Goal: Information Seeking & Learning: Check status

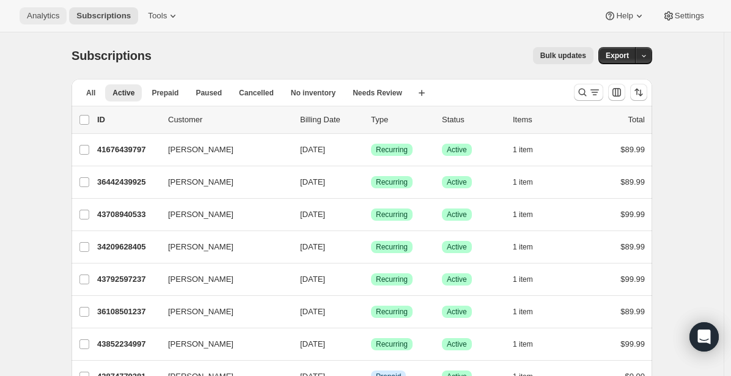
click at [54, 10] on button "Analytics" at bounding box center [43, 15] width 47 height 17
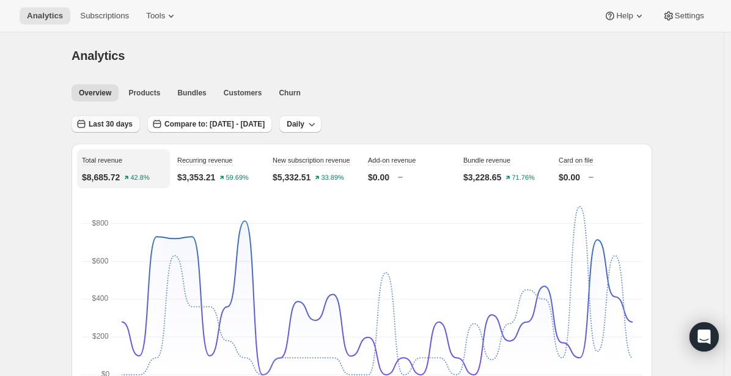
click at [123, 122] on span "Last 30 days" at bounding box center [111, 124] width 44 height 10
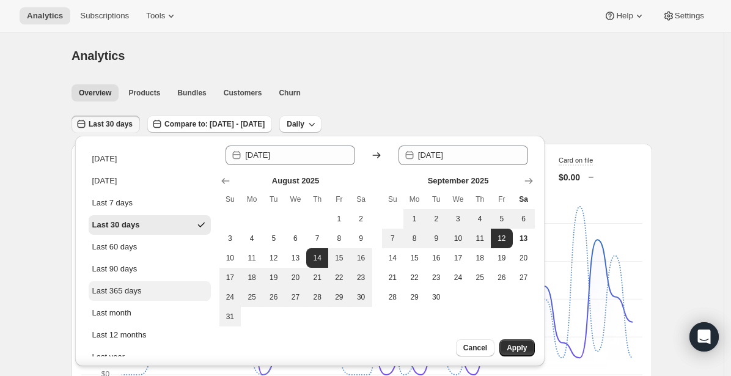
click at [105, 294] on div "Last 365 days" at bounding box center [117, 291] width 50 height 12
type input "2024-09-13"
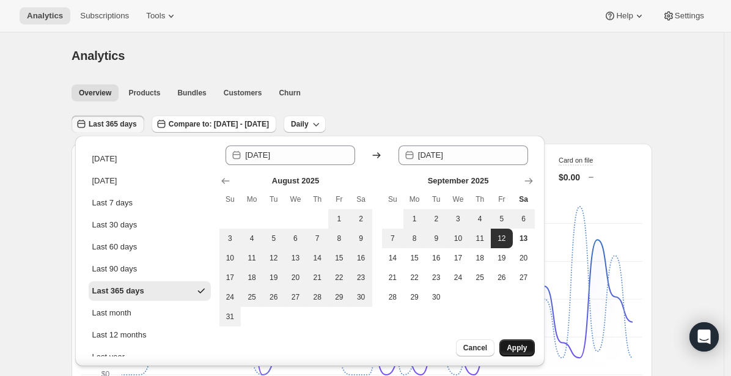
click at [507, 348] on span "Apply" at bounding box center [517, 348] width 20 height 10
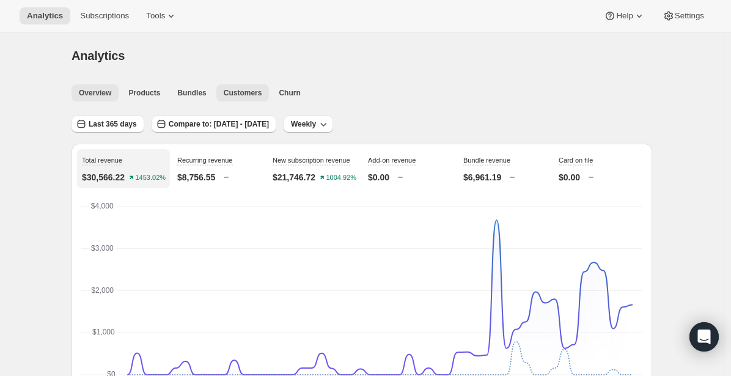
click at [254, 95] on span "Customers" at bounding box center [243, 93] width 39 height 10
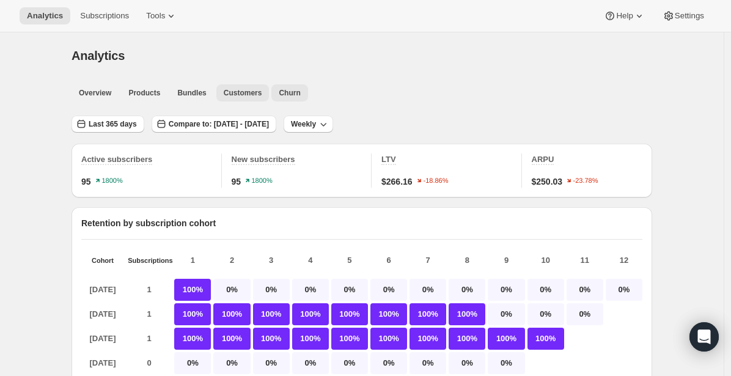
click at [287, 94] on span "Churn" at bounding box center [289, 93] width 21 height 10
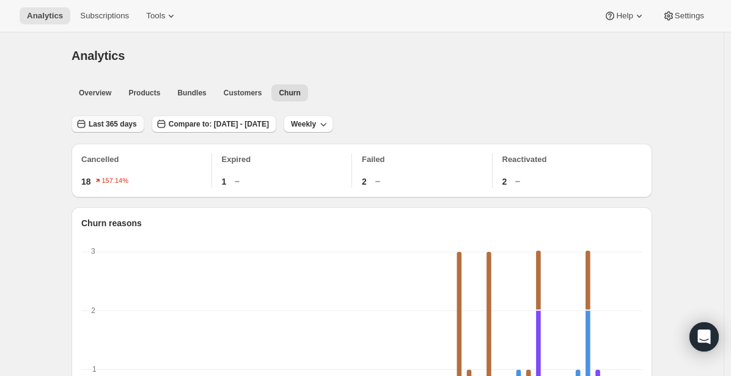
click at [120, 128] on span "Last 365 days" at bounding box center [113, 124] width 48 height 10
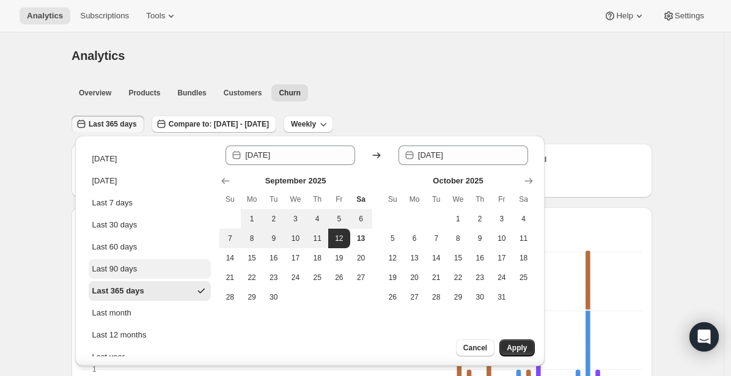
click at [106, 266] on div "Last 90 days" at bounding box center [114, 269] width 45 height 12
type input "2025-06-15"
click at [510, 341] on button "Apply" at bounding box center [516, 347] width 35 height 17
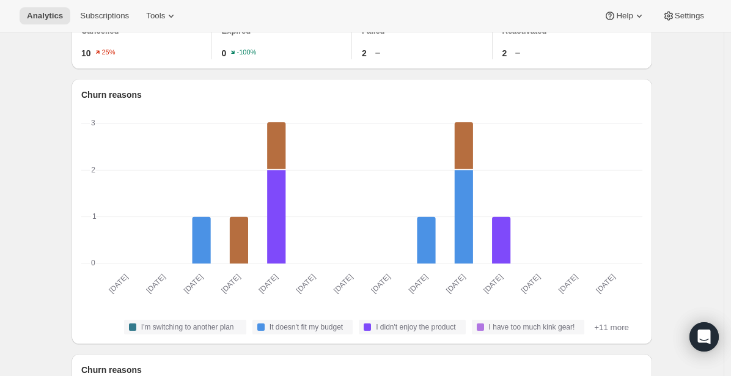
scroll to position [111, 0]
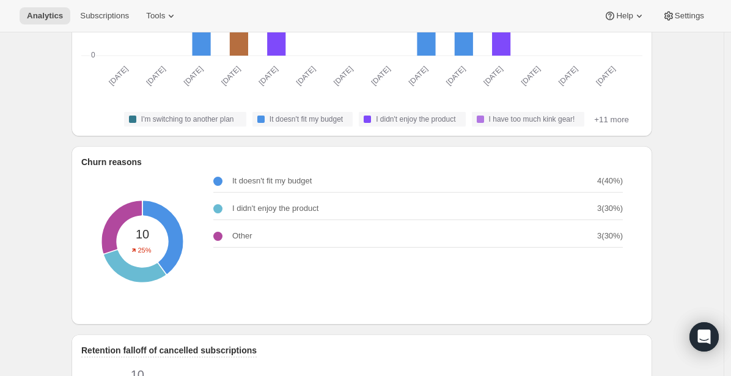
scroll to position [0, 0]
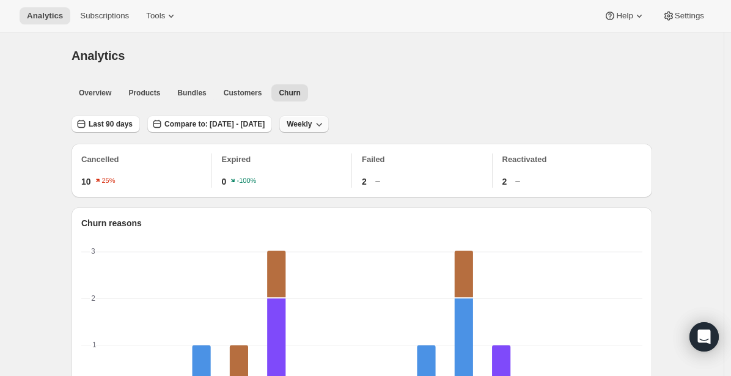
click at [329, 119] on button "Weekly" at bounding box center [304, 124] width 50 height 17
click at [348, 186] on span "Monthly" at bounding box center [354, 191] width 28 height 12
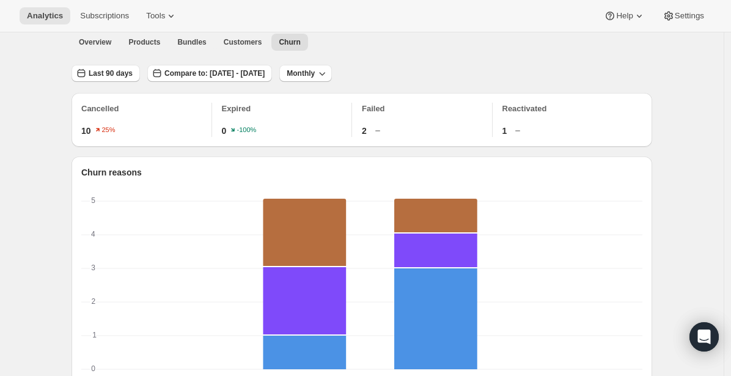
scroll to position [49, 0]
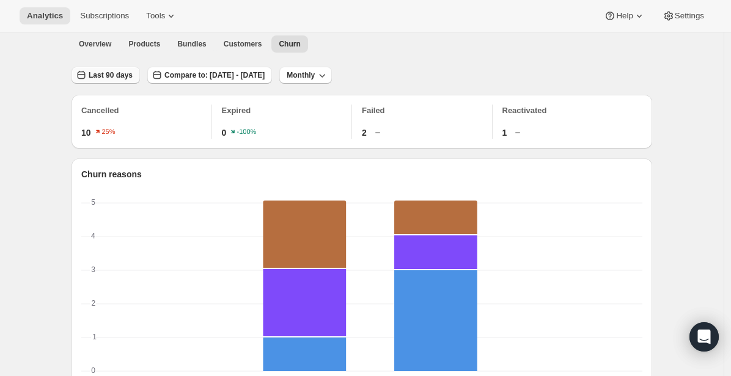
click at [118, 70] on button "Last 90 days" at bounding box center [106, 75] width 68 height 17
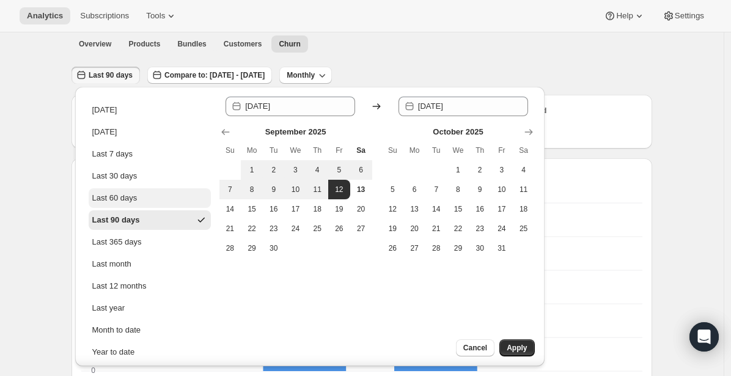
click at [109, 198] on div "Last 60 days" at bounding box center [114, 198] width 45 height 12
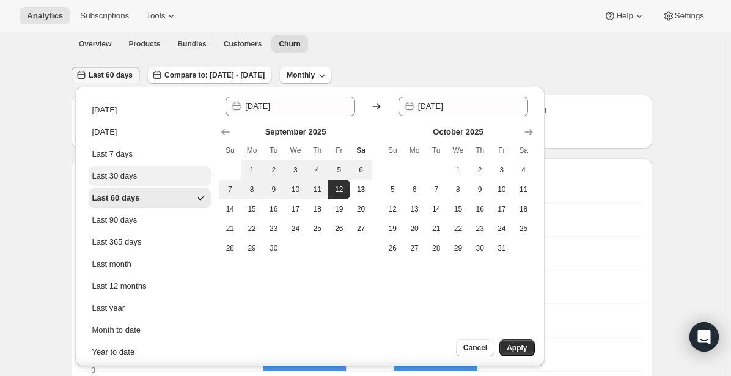
click at [113, 174] on div "Last 30 days" at bounding box center [114, 176] width 45 height 12
type input "2025-08-14"
click at [513, 347] on span "Apply" at bounding box center [517, 348] width 20 height 10
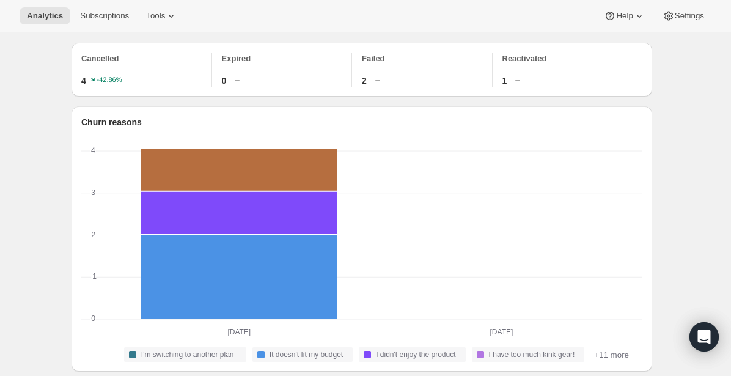
scroll to position [122, 0]
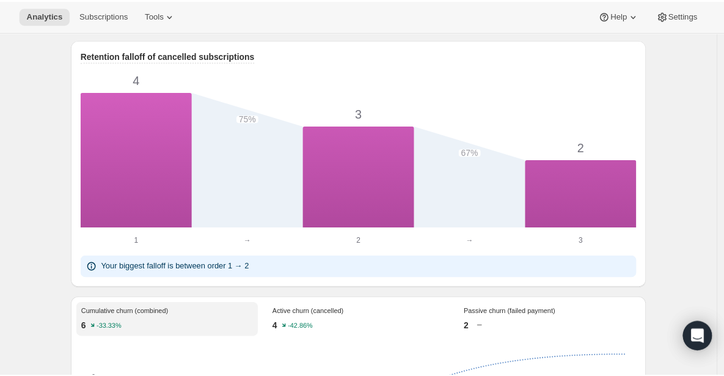
scroll to position [636, 0]
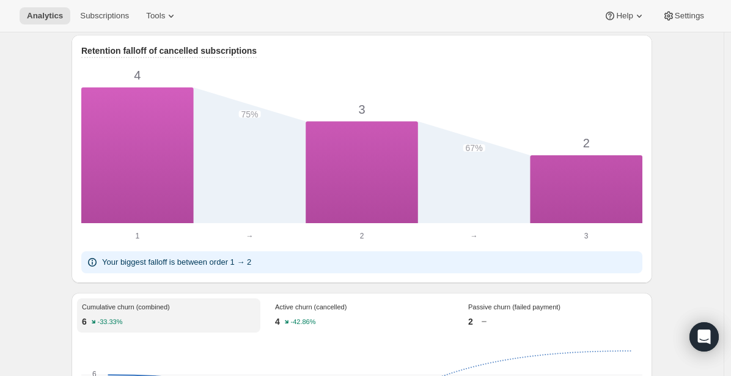
click at [32, 284] on div "Analytics. This page is ready Analytics Overview Products Bundles Customers Chu…" at bounding box center [362, 170] width 724 height 1546
